Goal: Answer question/provide support: Share knowledge or assist other users

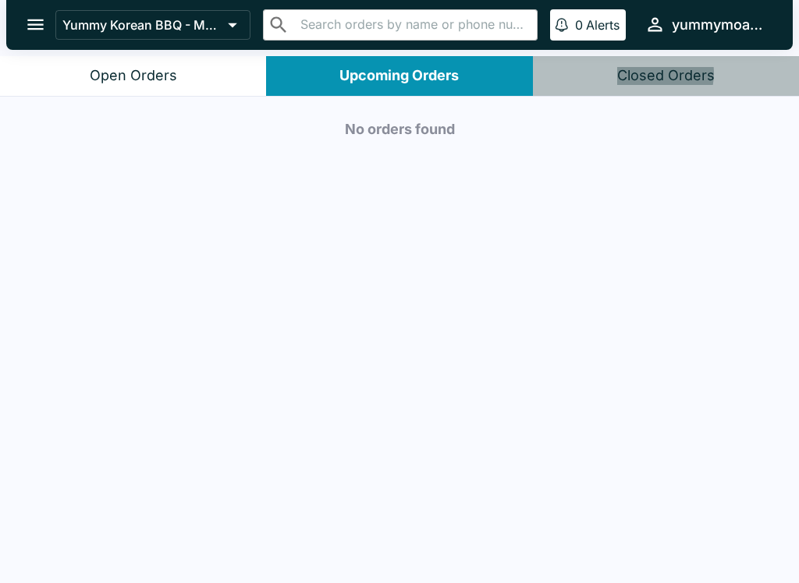
click at [649, 73] on div "Closed Orders" at bounding box center [665, 76] width 97 height 18
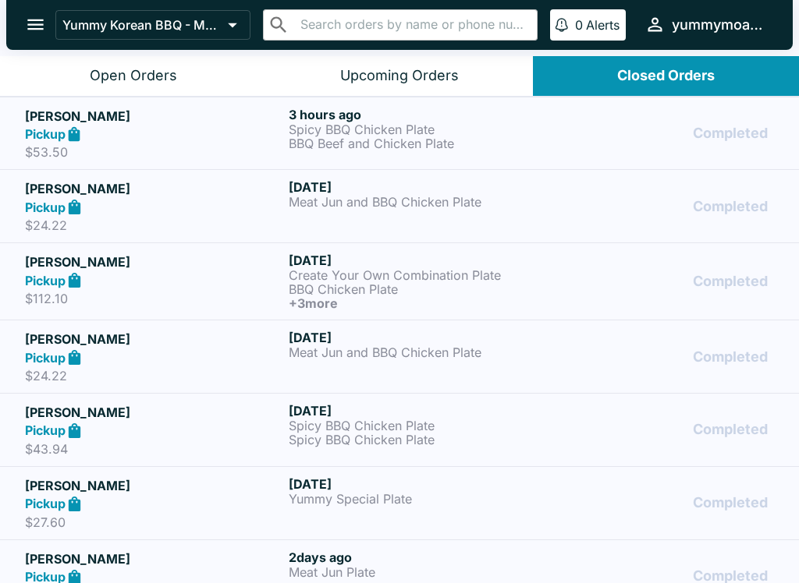
click at [161, 67] on div "Open Orders" at bounding box center [133, 76] width 87 height 18
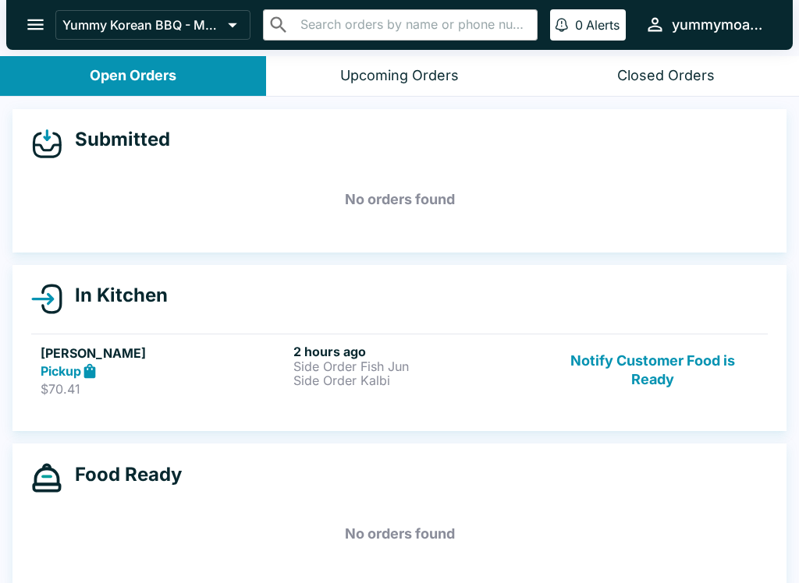
click at [654, 370] on button "Notify Customer Food is Ready" at bounding box center [652, 371] width 211 height 54
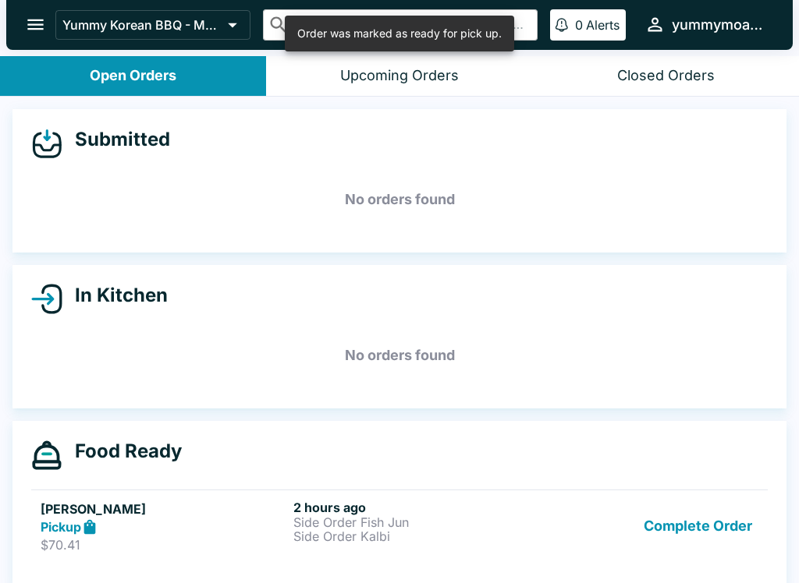
click at [693, 504] on button "Complete Order" at bounding box center [697, 527] width 121 height 54
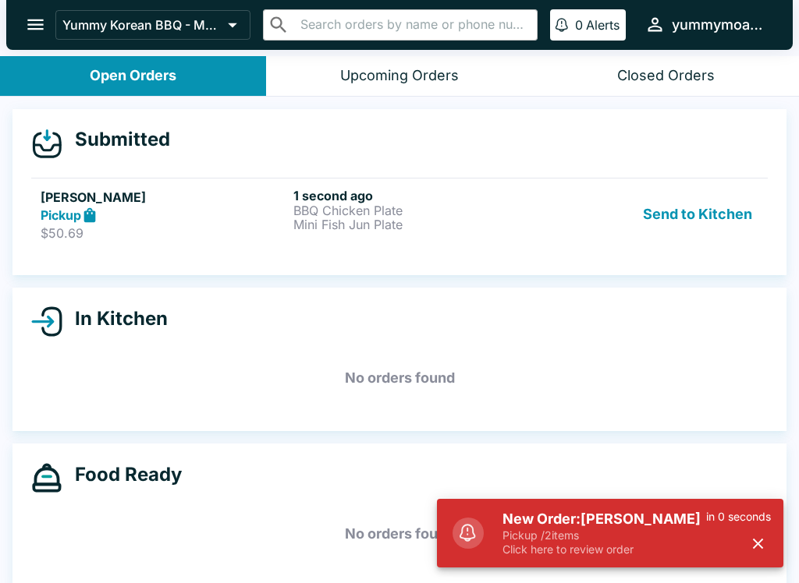
scroll to position [9, 0]
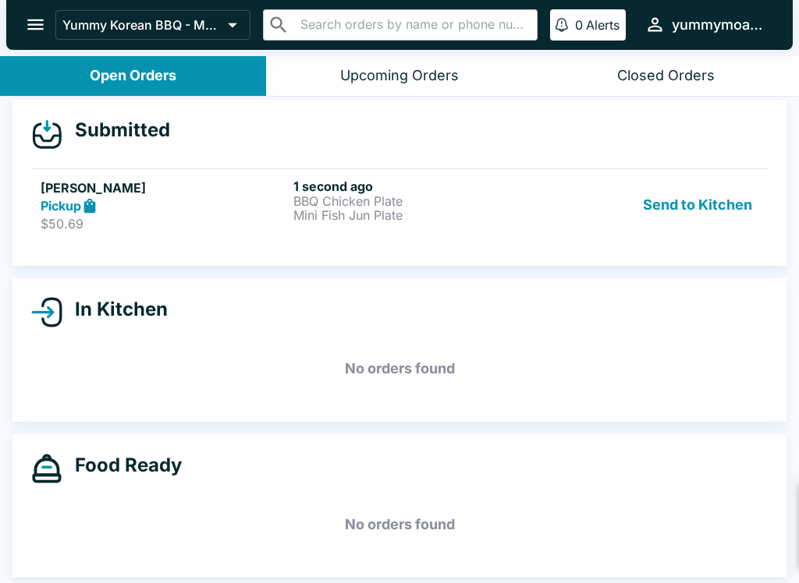
click at [296, 208] on p "Mini Fish Jun Plate" at bounding box center [416, 215] width 246 height 14
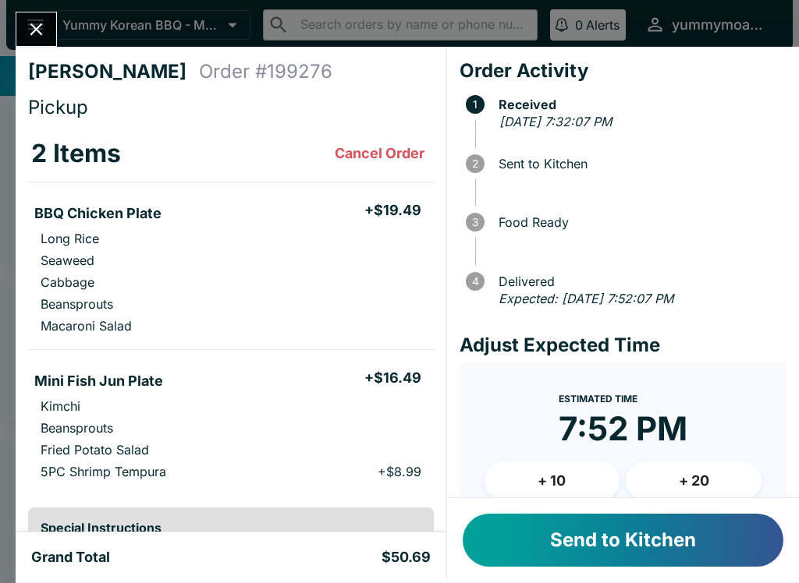
click at [615, 535] on button "Send to Kitchen" at bounding box center [623, 540] width 321 height 53
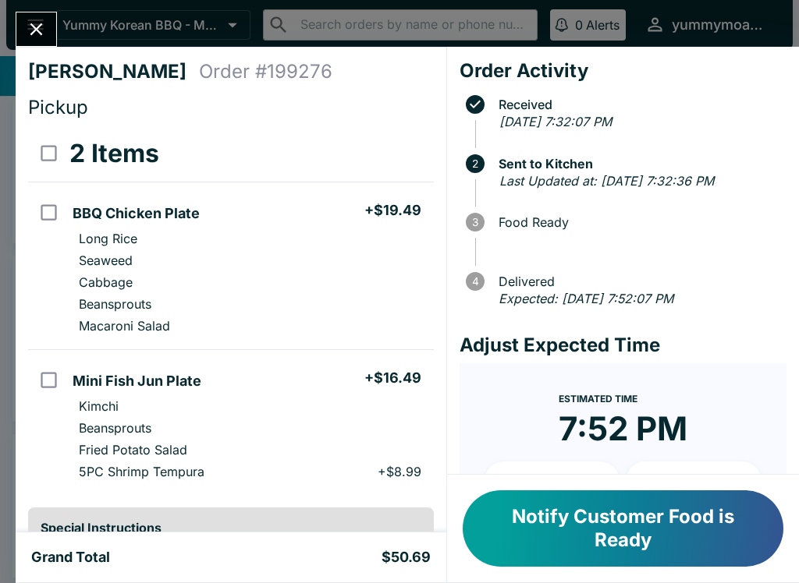
click at [27, 30] on icon "Close" at bounding box center [36, 29] width 21 height 21
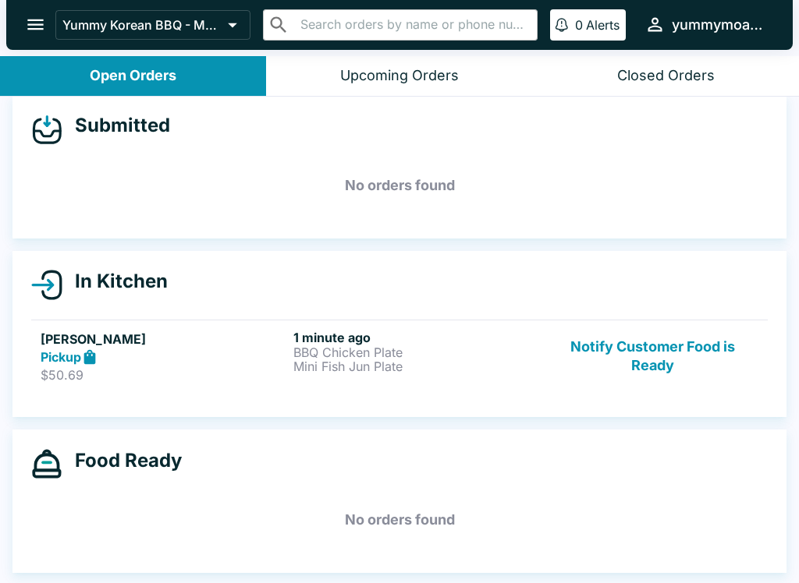
scroll to position [14, 0]
click at [353, 354] on p "BBQ Chicken Plate" at bounding box center [416, 353] width 246 height 14
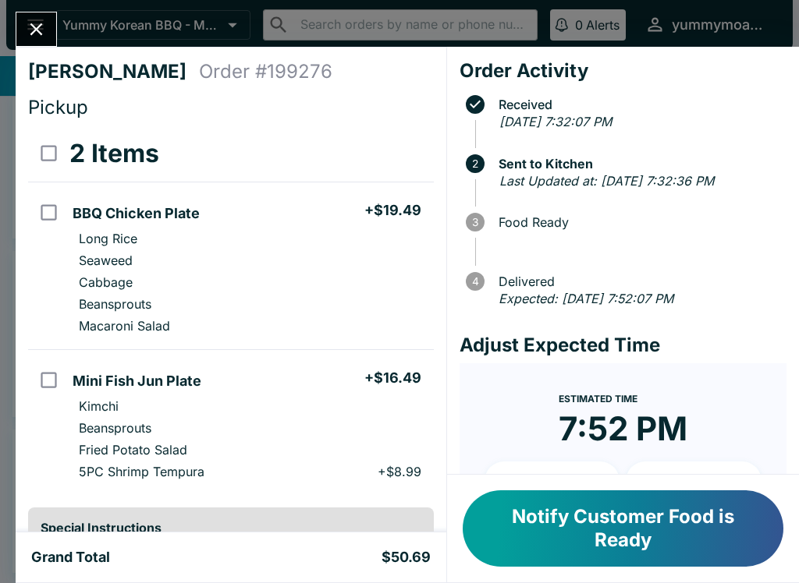
click at [581, 523] on button "Notify Customer Food is Ready" at bounding box center [623, 529] width 321 height 76
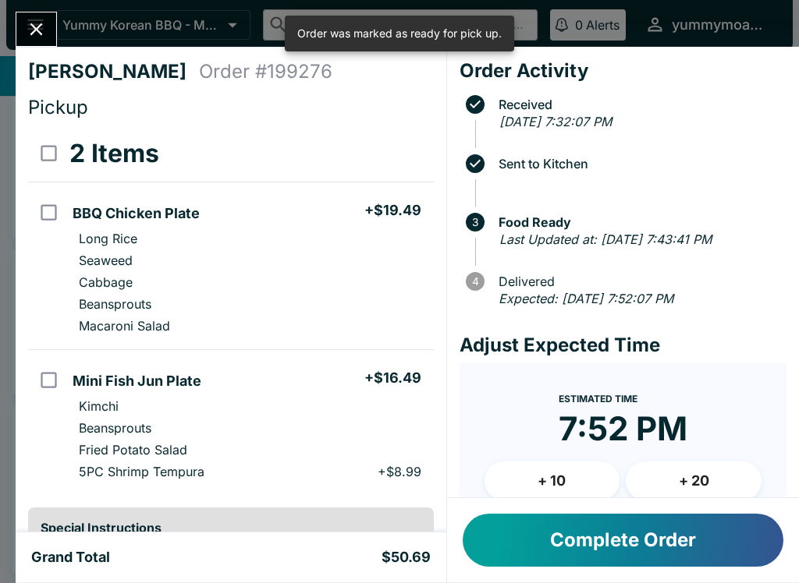
click at [50, 40] on button "Close" at bounding box center [36, 29] width 40 height 34
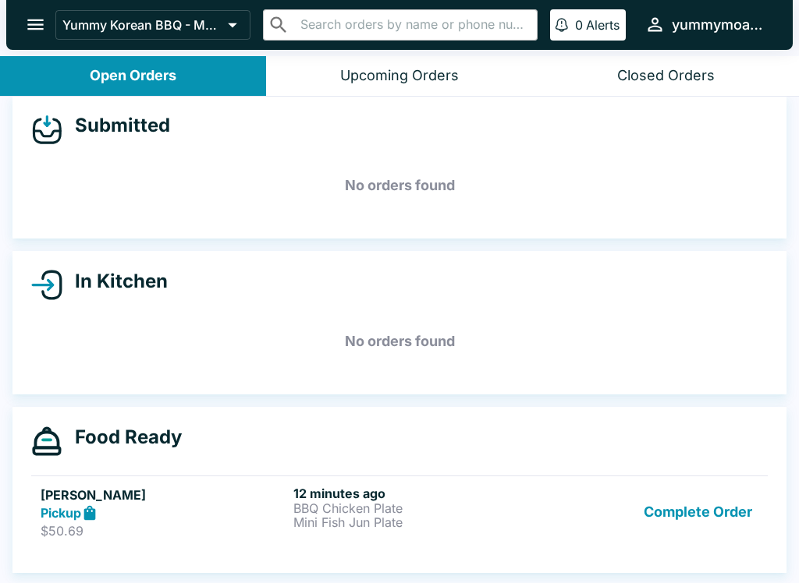
click at [687, 512] on button "Complete Order" at bounding box center [697, 513] width 121 height 54
